Goal: Navigation & Orientation: Find specific page/section

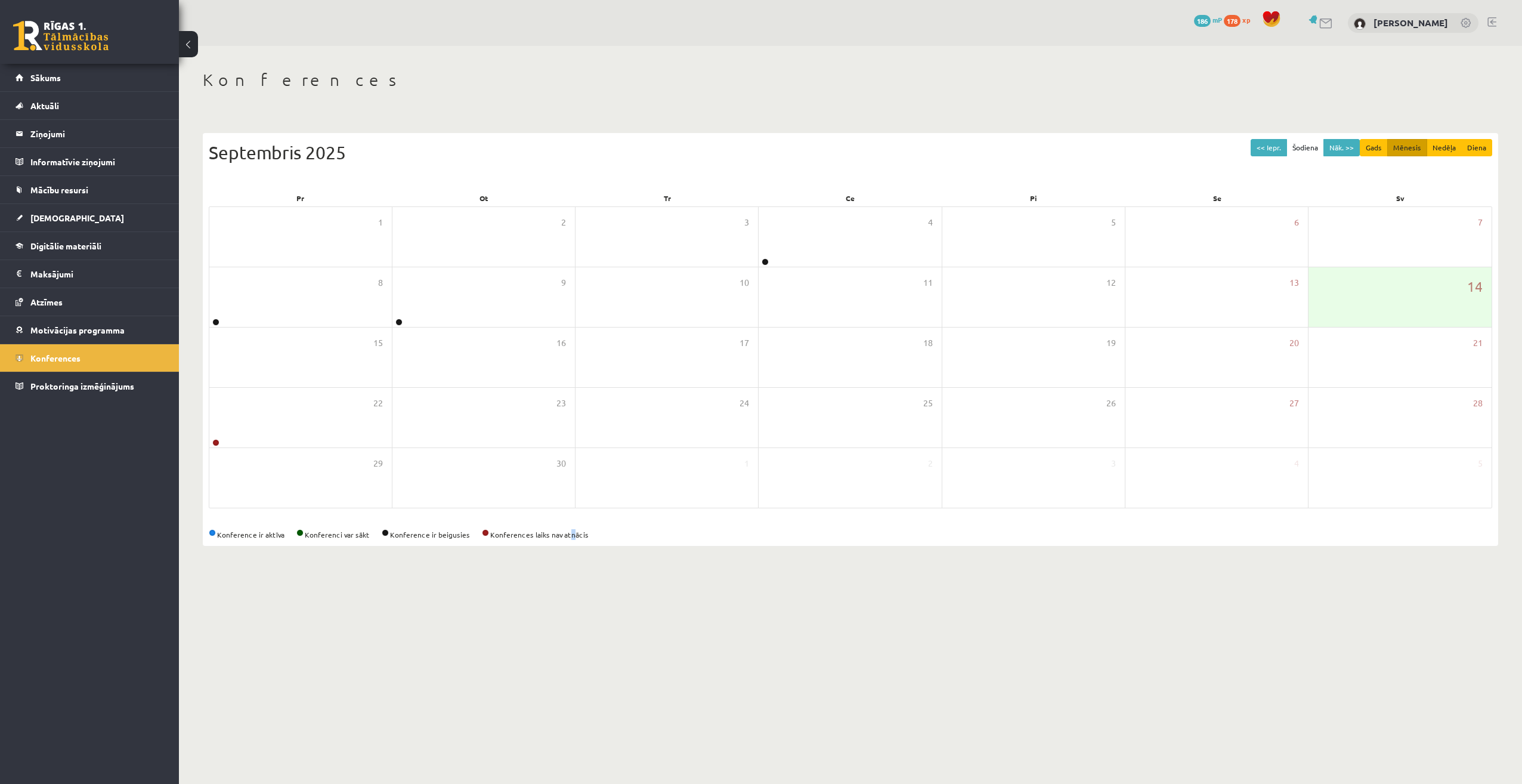
drag, startPoint x: 570, startPoint y: 700, endPoint x: 562, endPoint y: 698, distance: 8.2
click at [562, 698] on body "0 Dāvanas 186 mP 178 xp [PERSON_NAME] Sākums Aktuāli Kā mācīties eSKOLĀ Kontakt…" at bounding box center [761, 392] width 1522 height 784
click at [61, 139] on legend "Ziņojumi 13" at bounding box center [97, 134] width 134 height 28
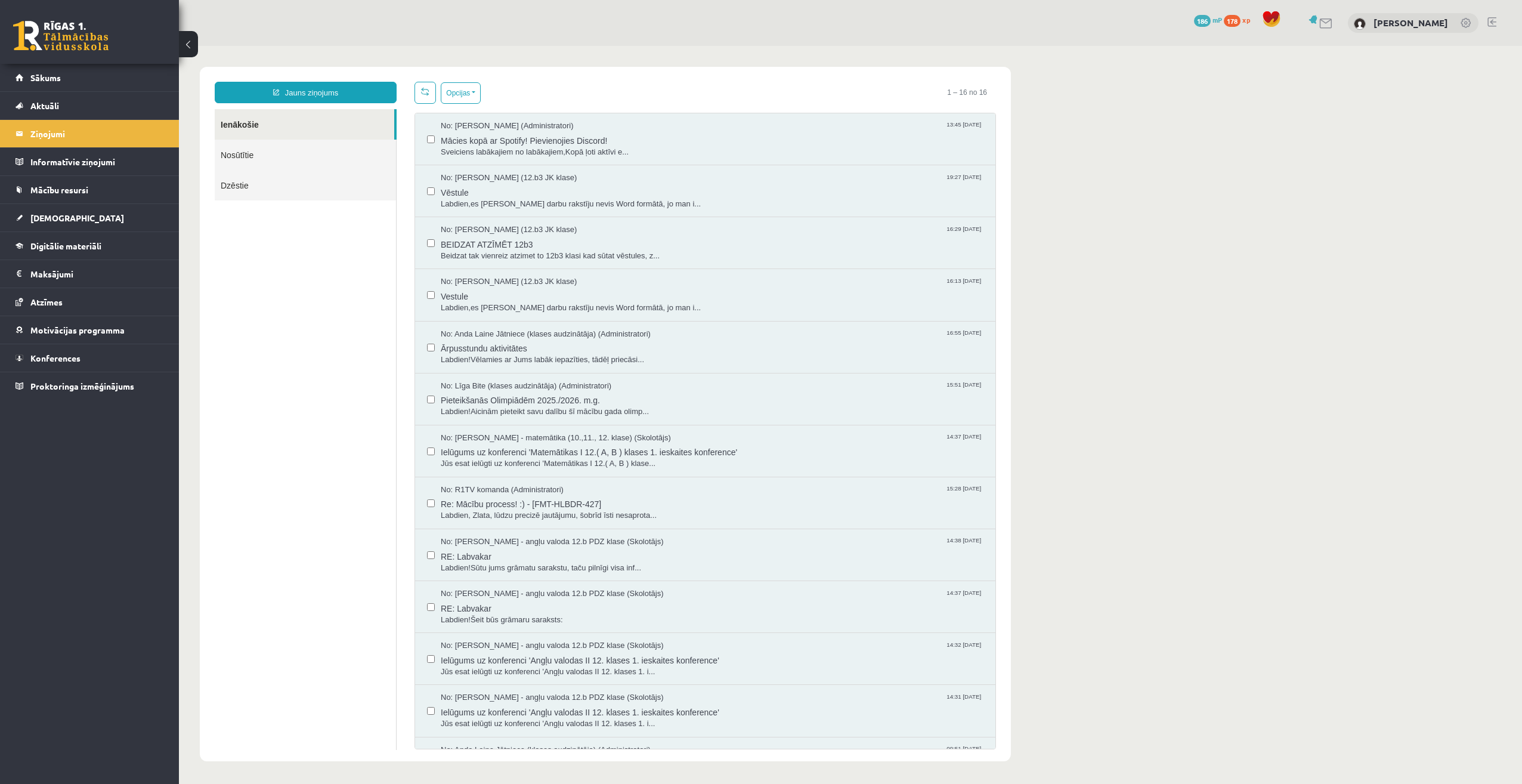
click at [287, 145] on link "Nosūtītie" at bounding box center [305, 155] width 181 height 30
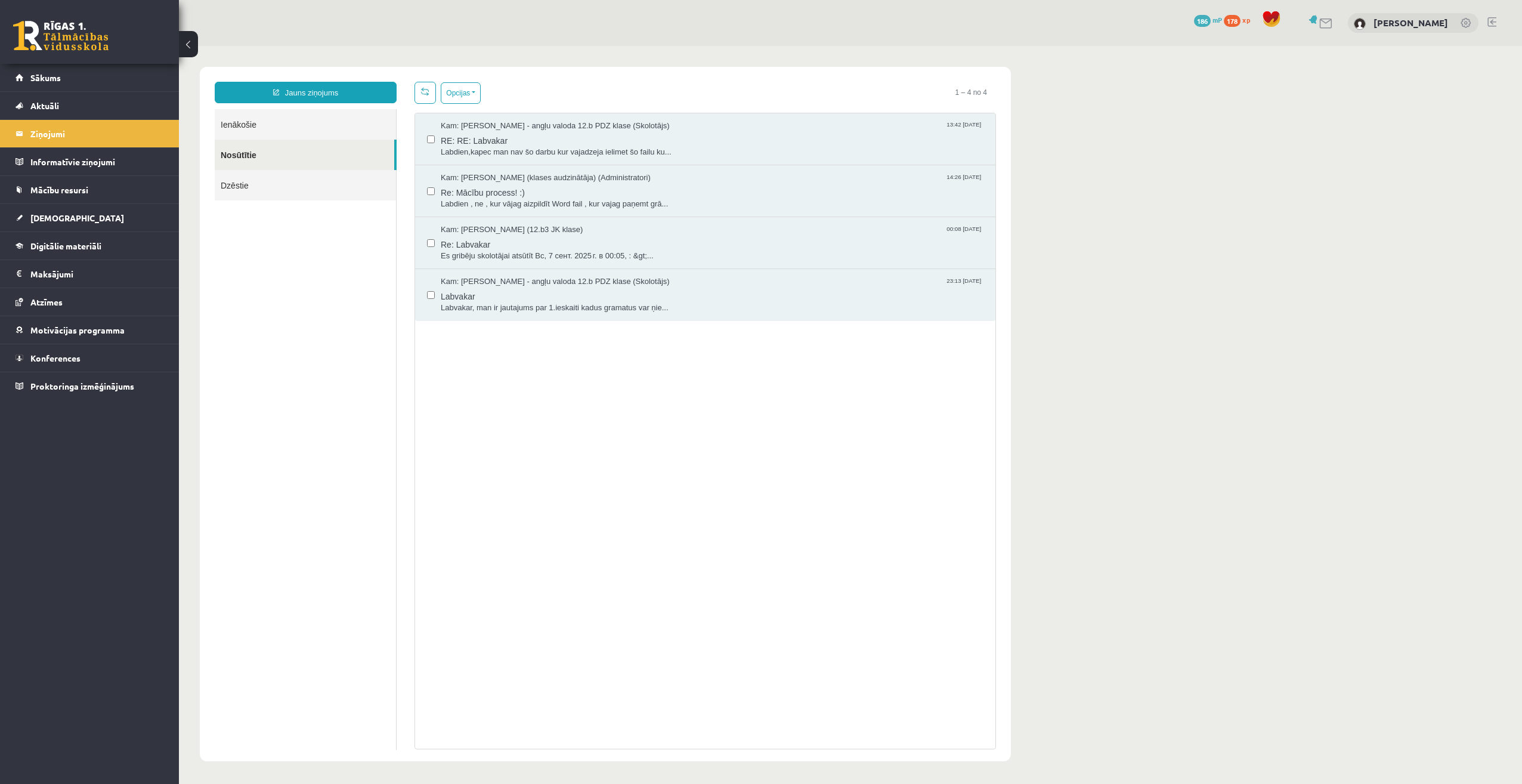
click at [284, 147] on link "Nosūtītie" at bounding box center [304, 155] width 180 height 30
click at [57, 215] on span "[DEMOGRAPHIC_DATA]" at bounding box center [77, 218] width 93 height 11
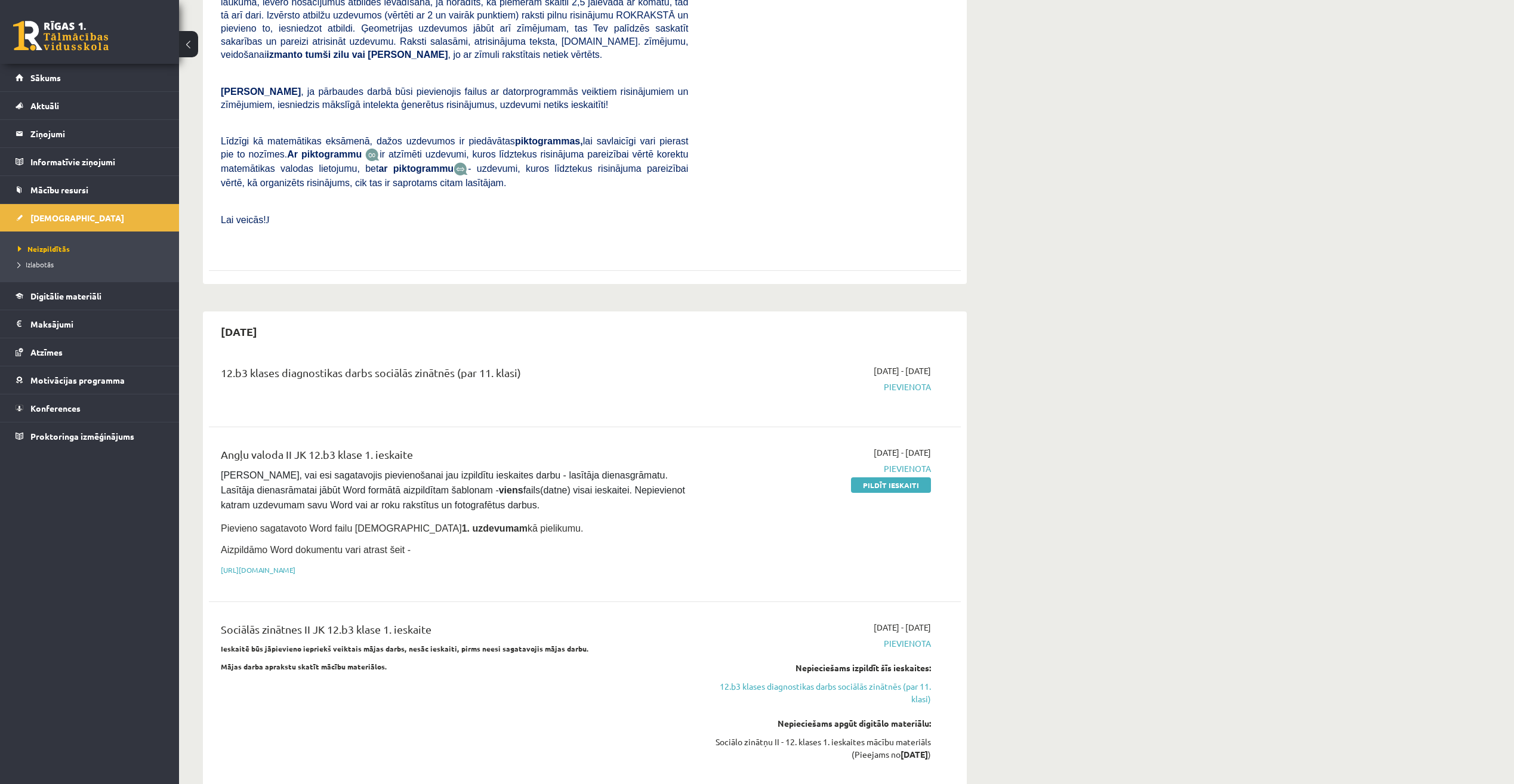
scroll to position [358, 0]
